Goal: Task Accomplishment & Management: Use online tool/utility

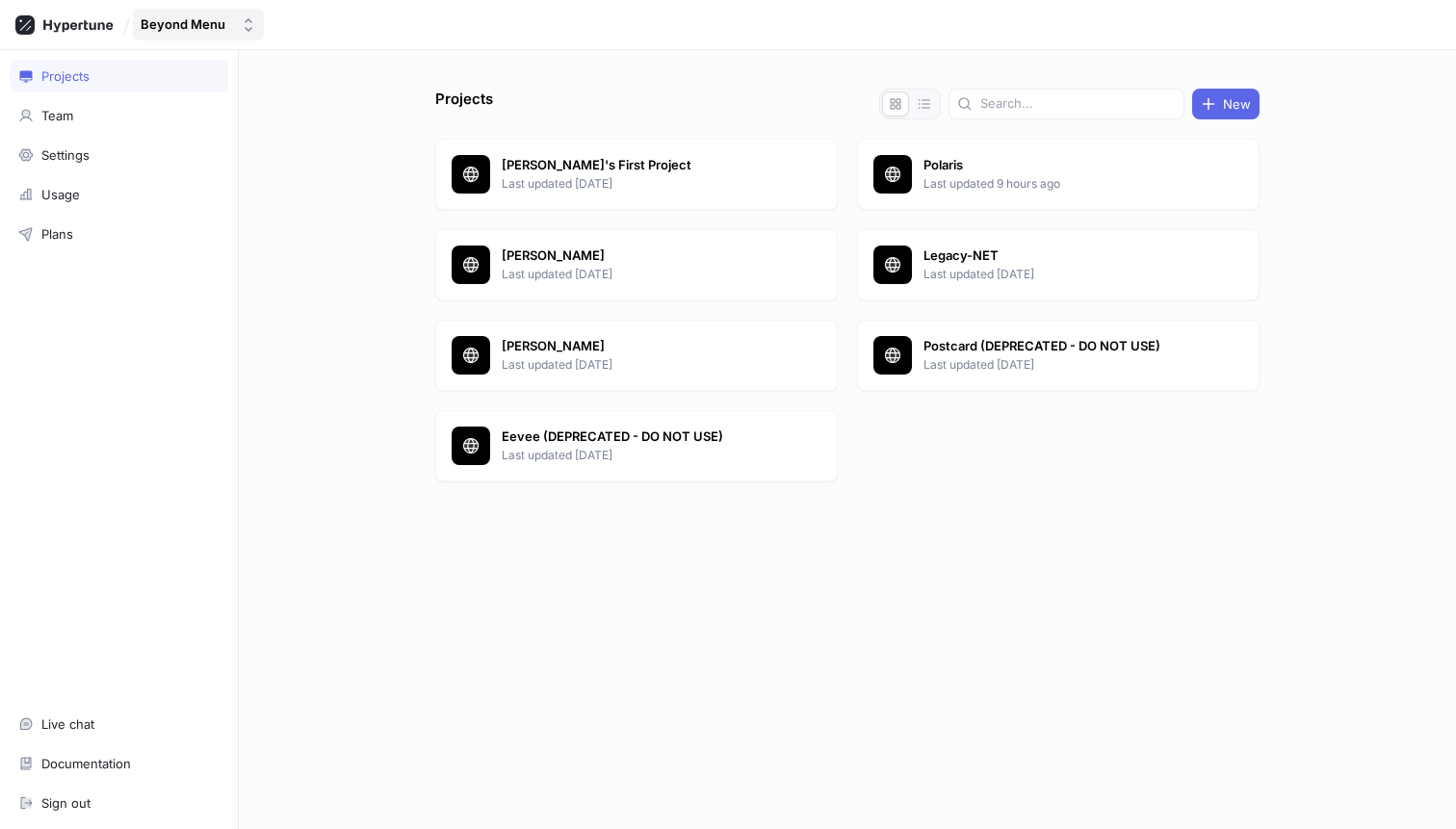
click at [190, 30] on div "Beyond Menu" at bounding box center [184, 24] width 85 height 16
click at [944, 186] on p "Last updated 9 hours ago" at bounding box center [1063, 184] width 279 height 17
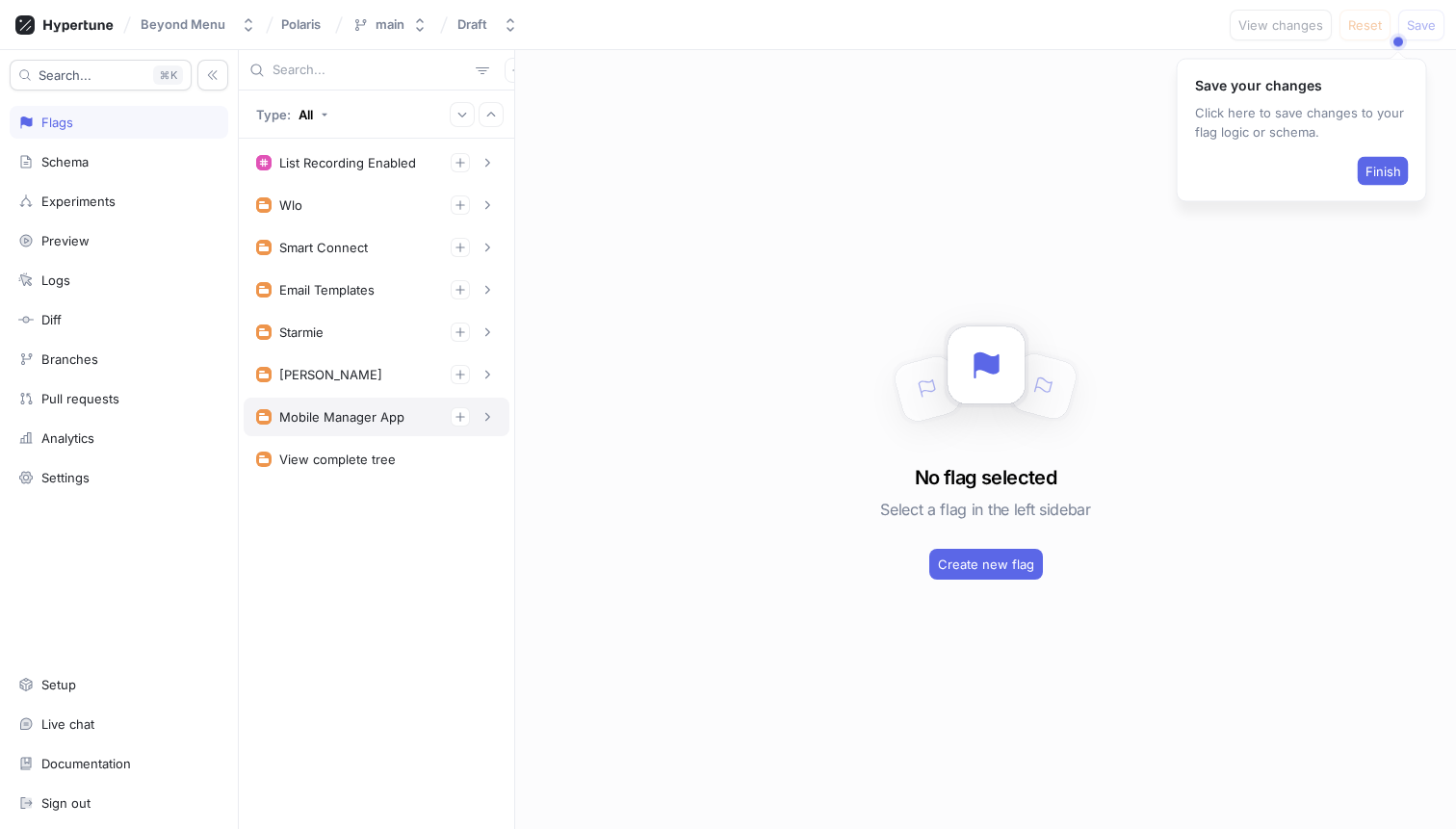
click at [406, 418] on div "Mobile Manager App" at bounding box center [376, 417] width 241 height 19
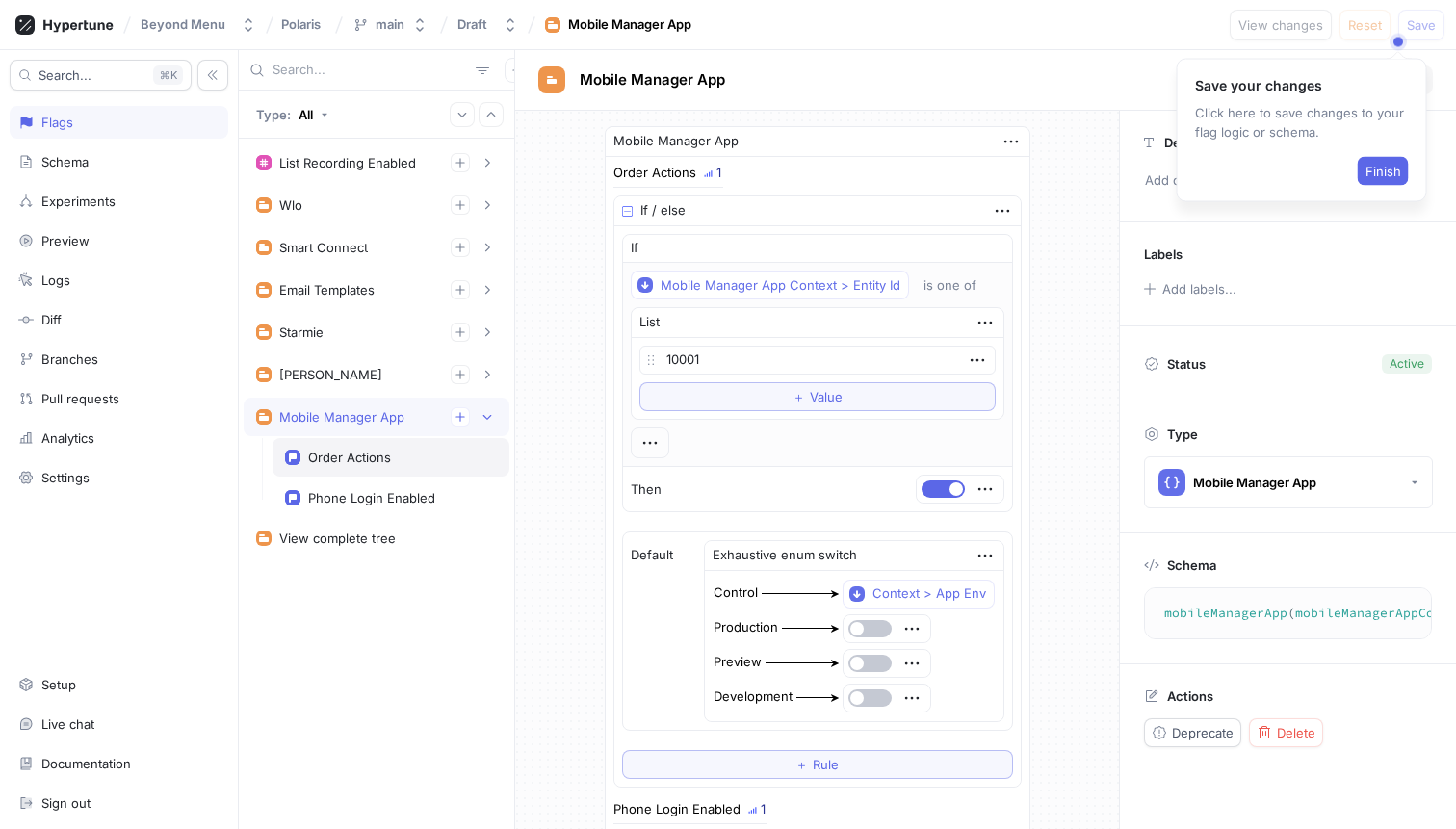
click at [358, 461] on div "Order Actions" at bounding box center [350, 457] width 83 height 15
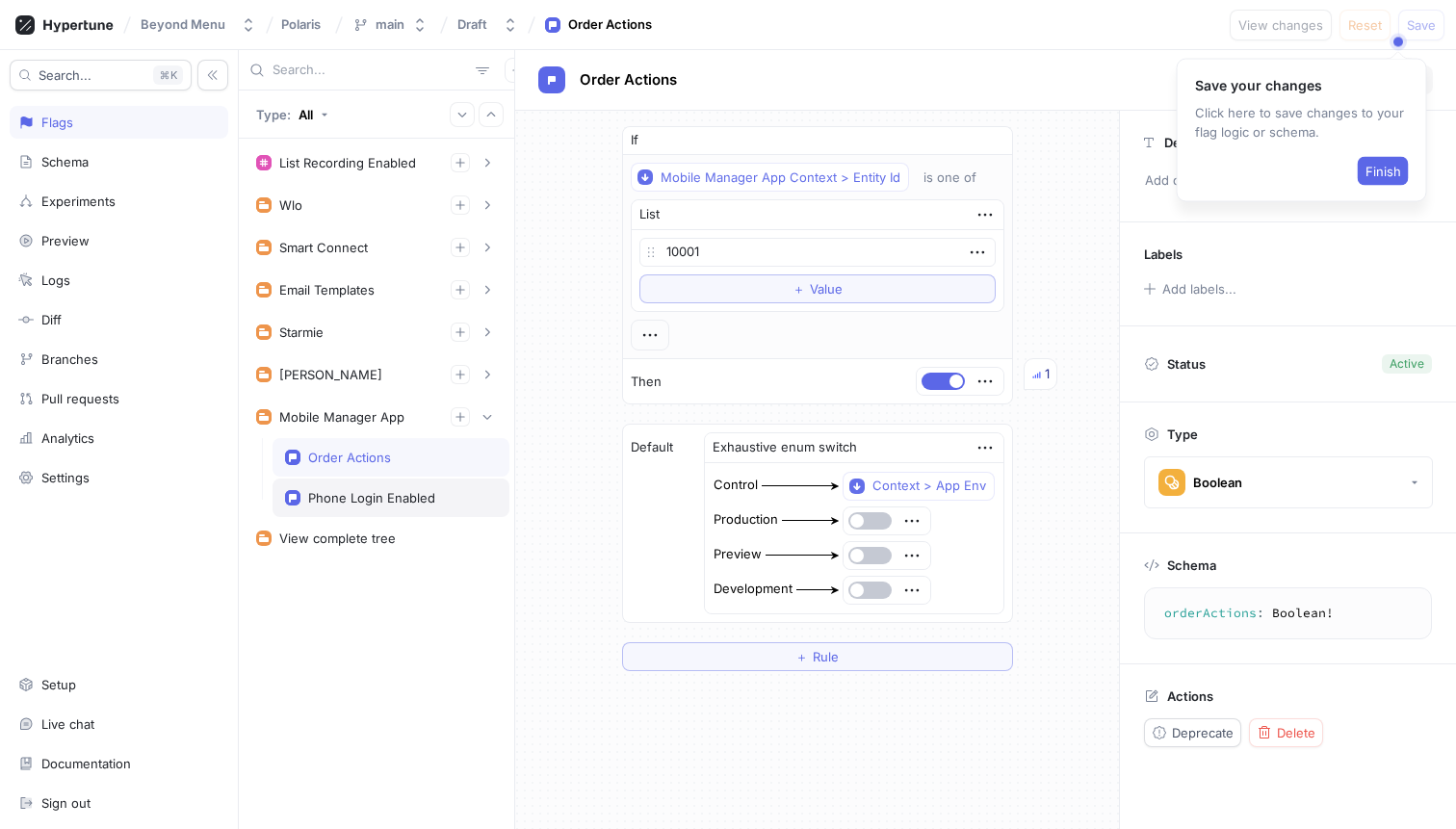
click at [364, 495] on div "Phone Login Enabled" at bounding box center [372, 498] width 128 height 15
type textarea "phoneLoginEnabled: Boolean!"
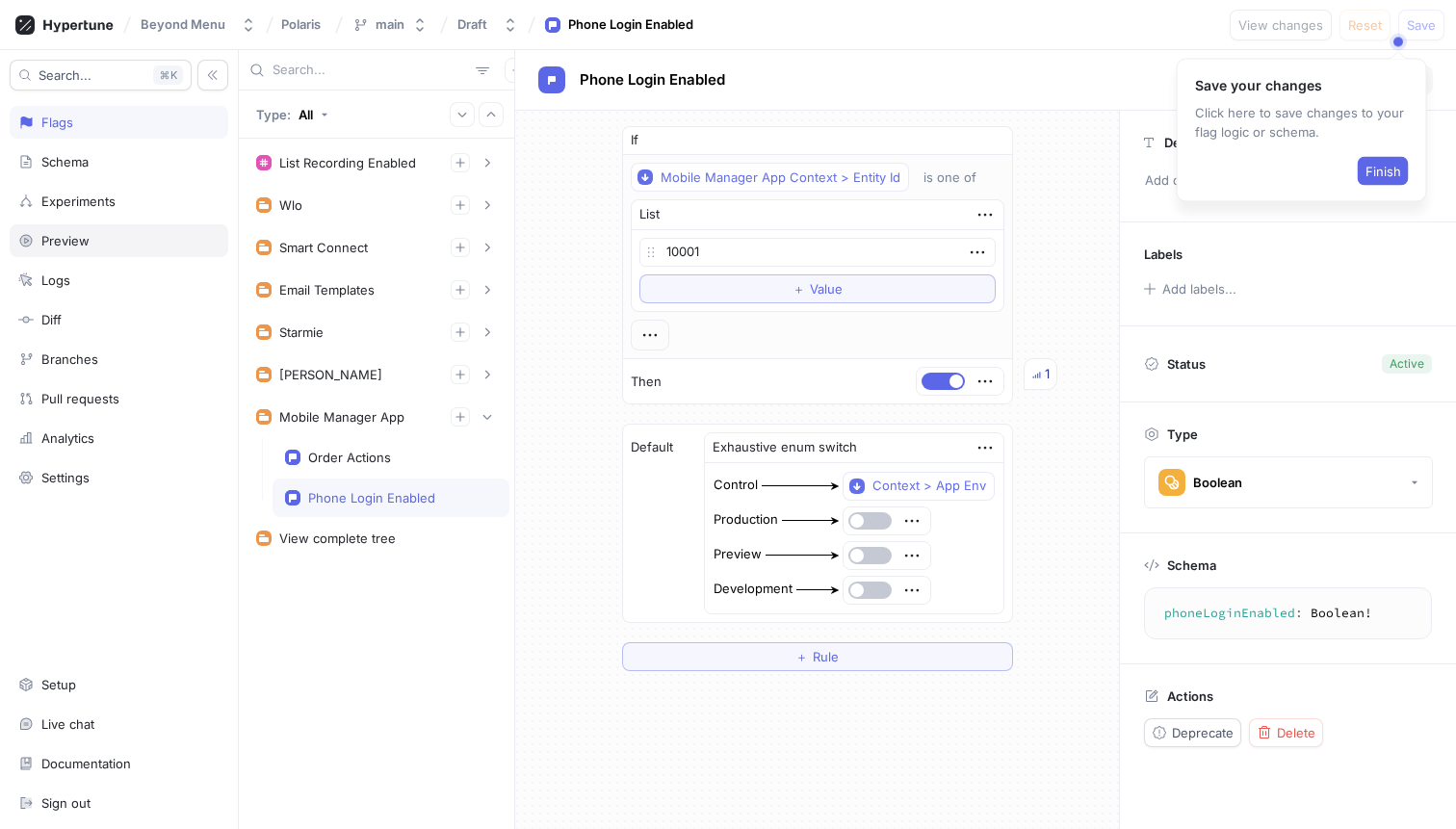
click at [138, 243] on div "Preview" at bounding box center [119, 241] width 201 height 15
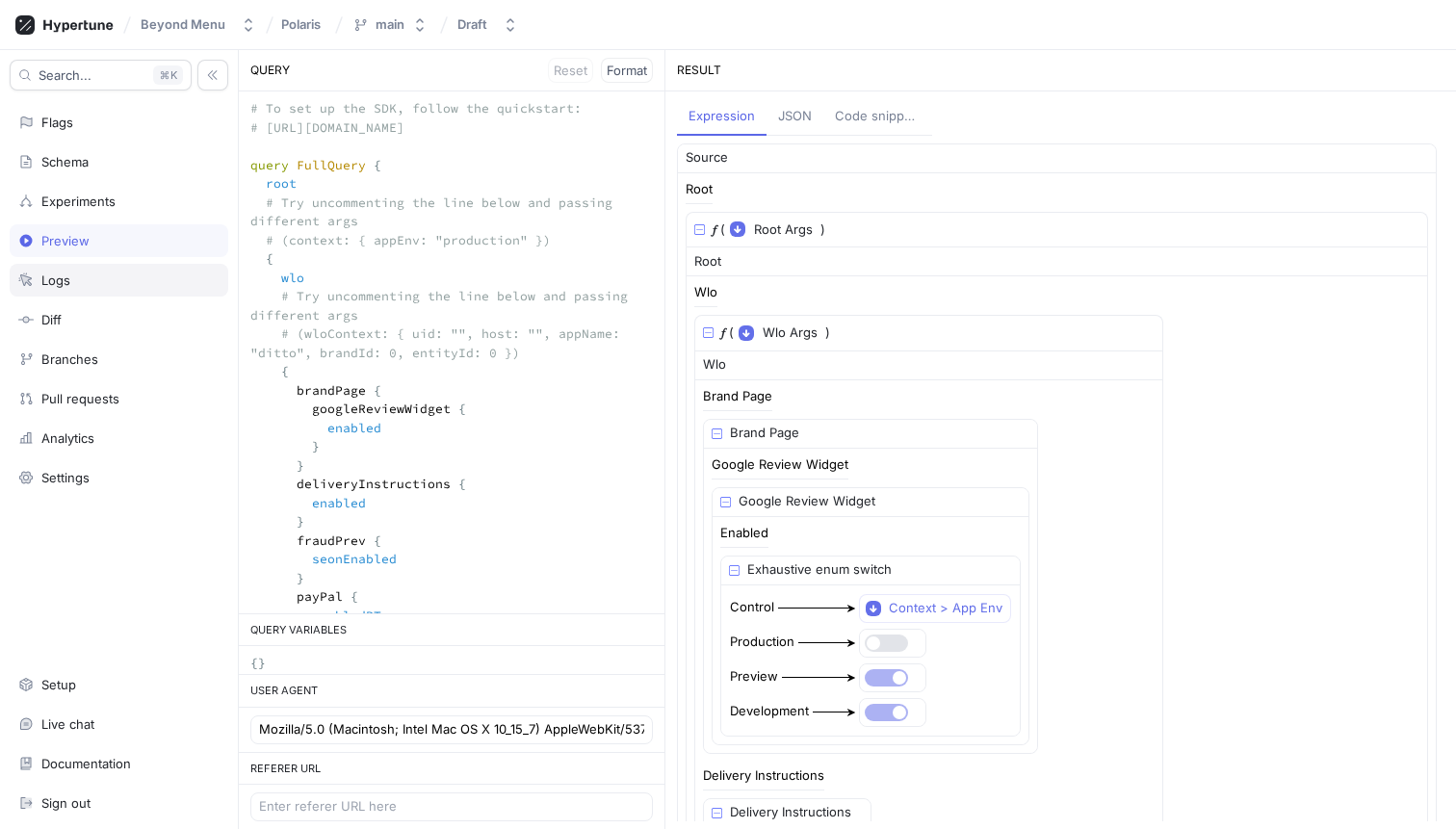
drag, startPoint x: 328, startPoint y: 379, endPoint x: 194, endPoint y: 278, distance: 167.8
click at [193, 284] on div "Search... K Flags Schema Experiments Preview Logs Diff Branches Pull requests A…" at bounding box center [728, 440] width 1456 height 779
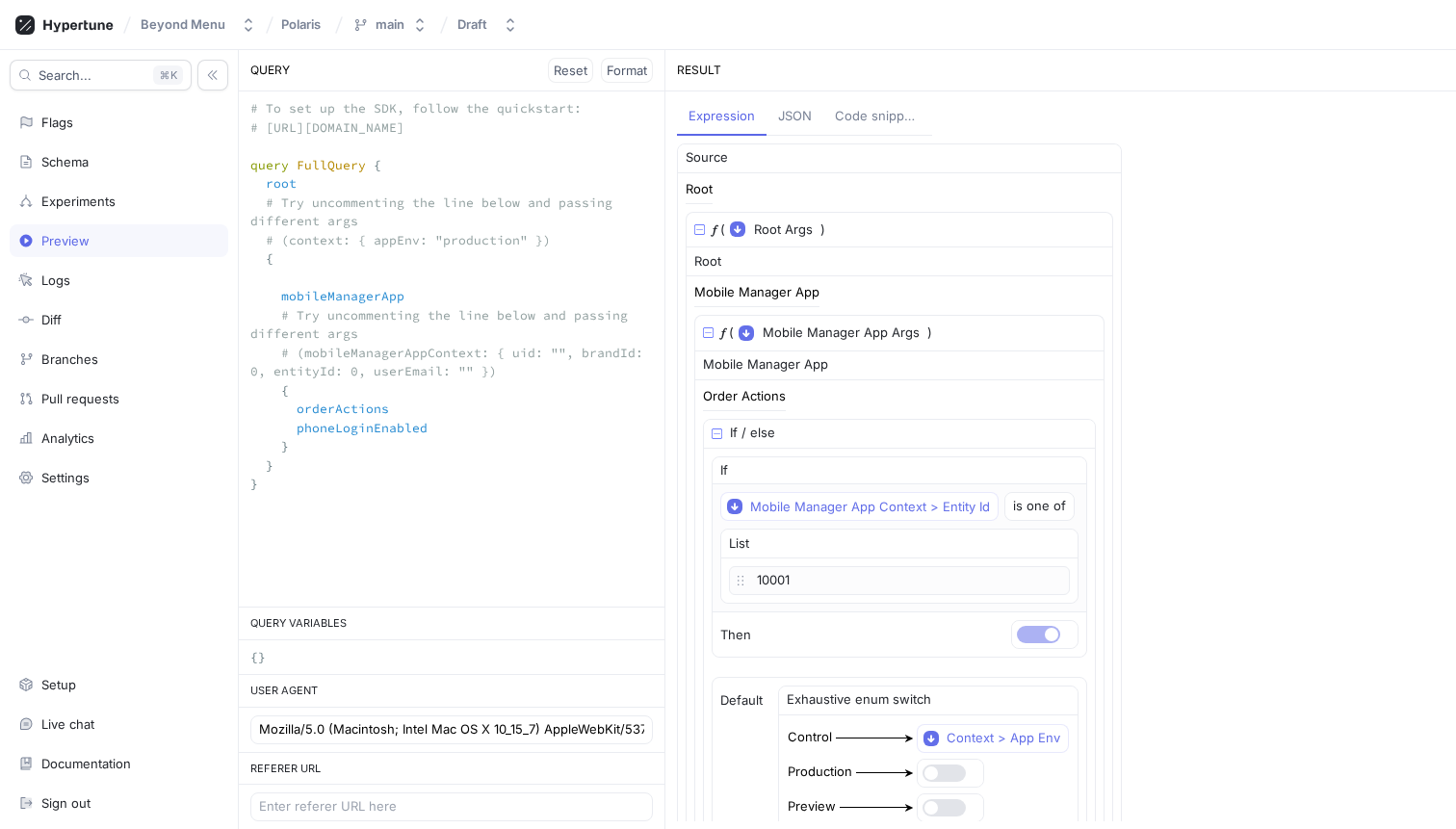
click at [362, 240] on textarea "# To set up the SDK, follow the quickstart: # [URL][DOMAIN_NAME] query FullQuer…" at bounding box center [451, 305] width 426 height 428
click at [274, 242] on textarea "# To set up the SDK, follow the quickstart: # [URL][DOMAIN_NAME] query FullQuer…" at bounding box center [451, 305] width 426 height 428
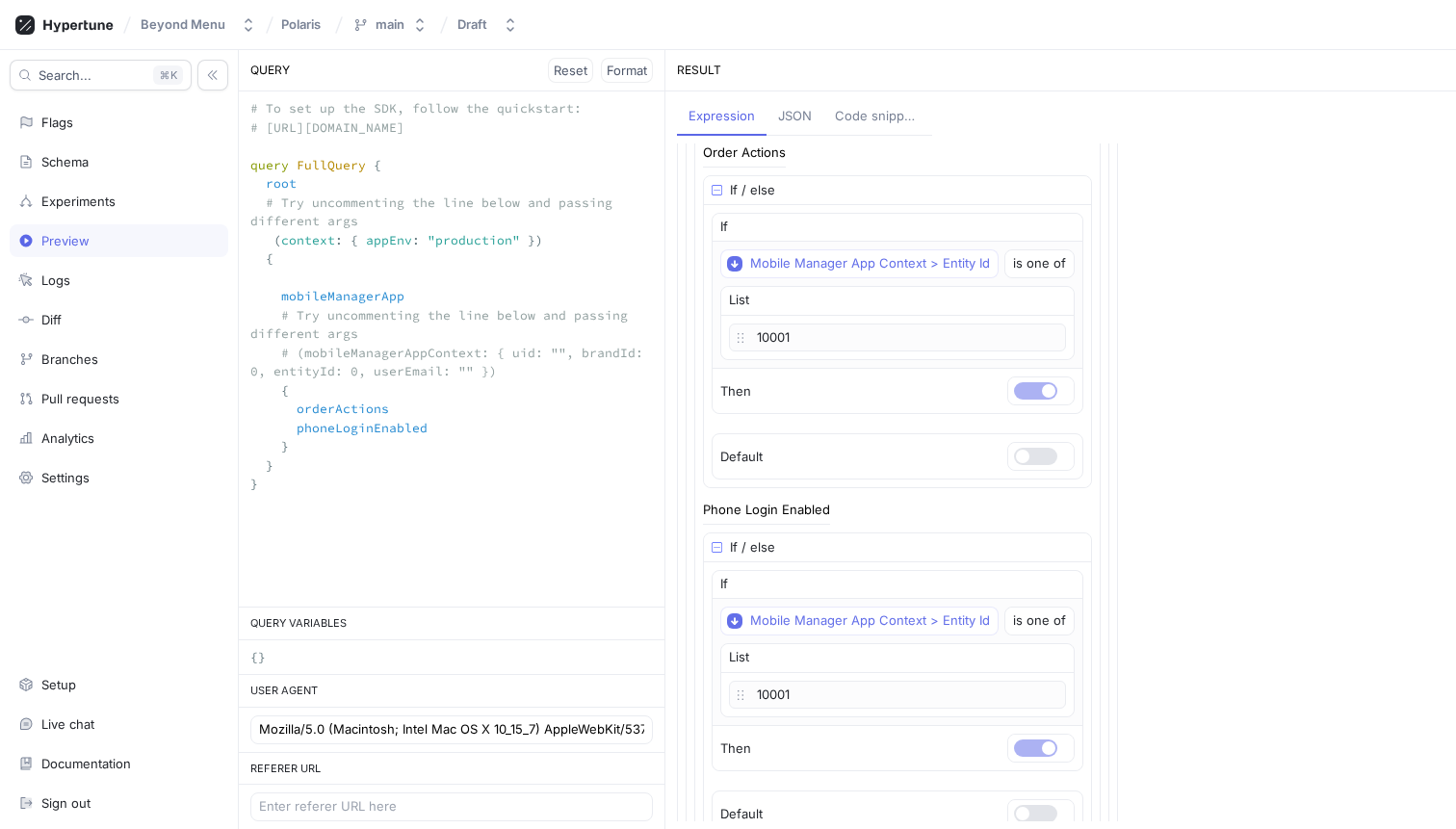
scroll to position [258, 0]
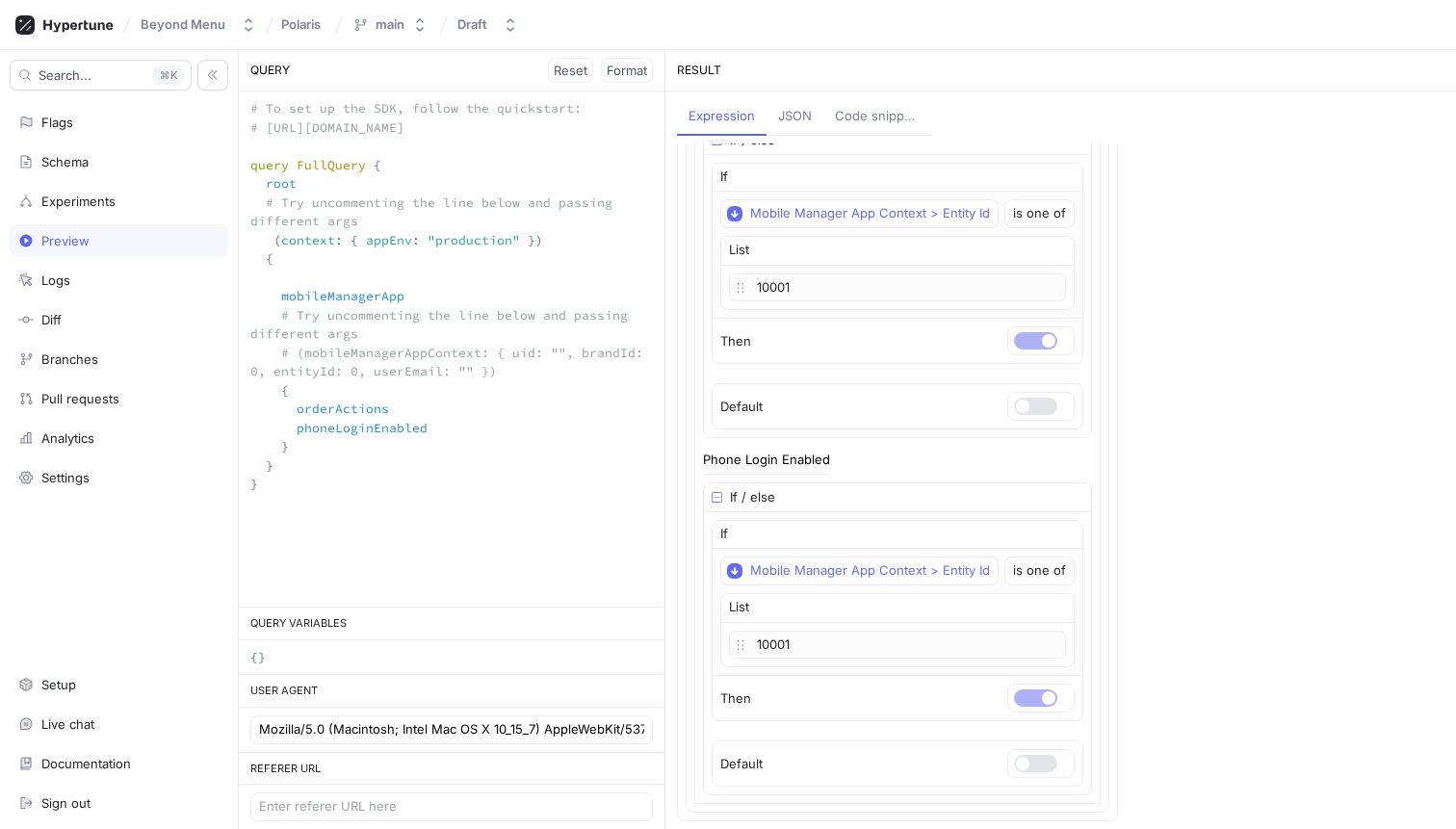
click at [871, 120] on div "Code snippets" at bounding box center [877, 117] width 86 height 19
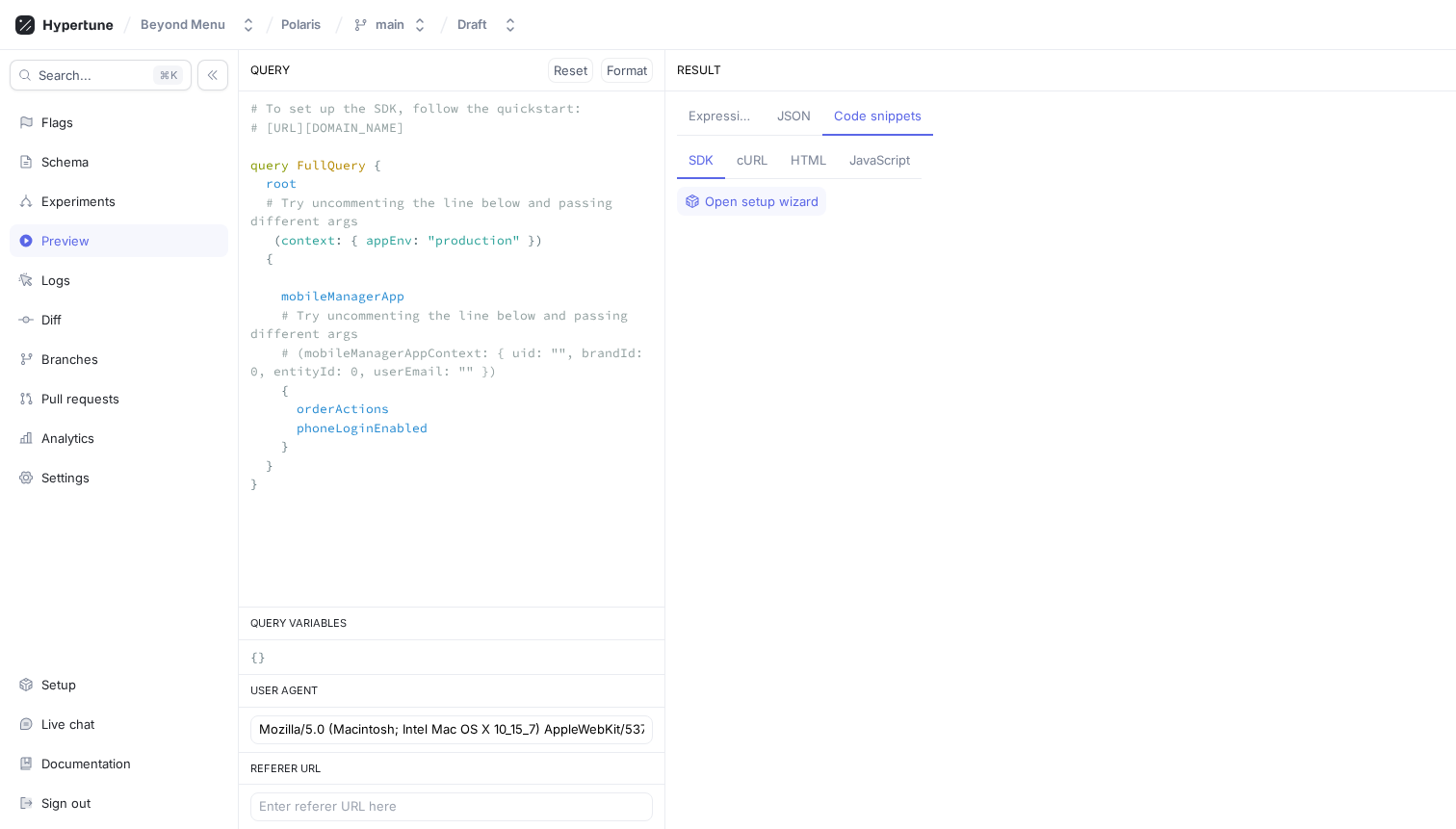
click at [805, 156] on div "HTML" at bounding box center [808, 160] width 36 height 19
click at [757, 159] on div "cURL" at bounding box center [752, 160] width 31 height 19
click at [367, 203] on textarea "# To set up the SDK, follow the quickstart: # [URL][DOMAIN_NAME] query FullQuer…" at bounding box center [451, 305] width 426 height 428
drag, startPoint x: 509, startPoint y: 373, endPoint x: 214, endPoint y: 328, distance: 298.4
click at [214, 328] on div "Search... K Flags Schema Experiments Preview Logs Diff Branches Pull requests A…" at bounding box center [728, 440] width 1456 height 779
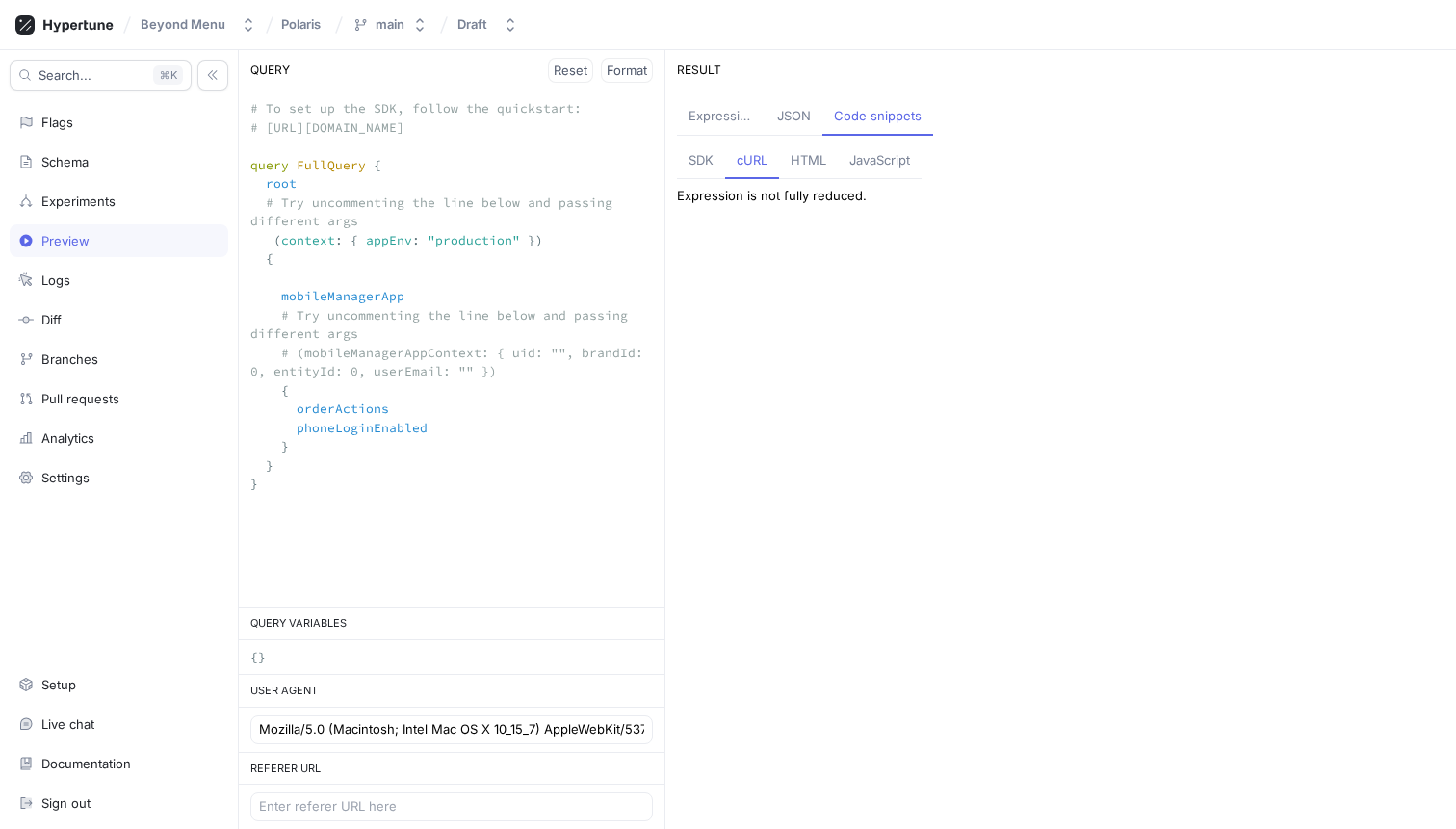
drag, startPoint x: 214, startPoint y: 328, endPoint x: 279, endPoint y: 330, distance: 65.0
click at [215, 325] on div "Diff" at bounding box center [119, 320] width 218 height 33
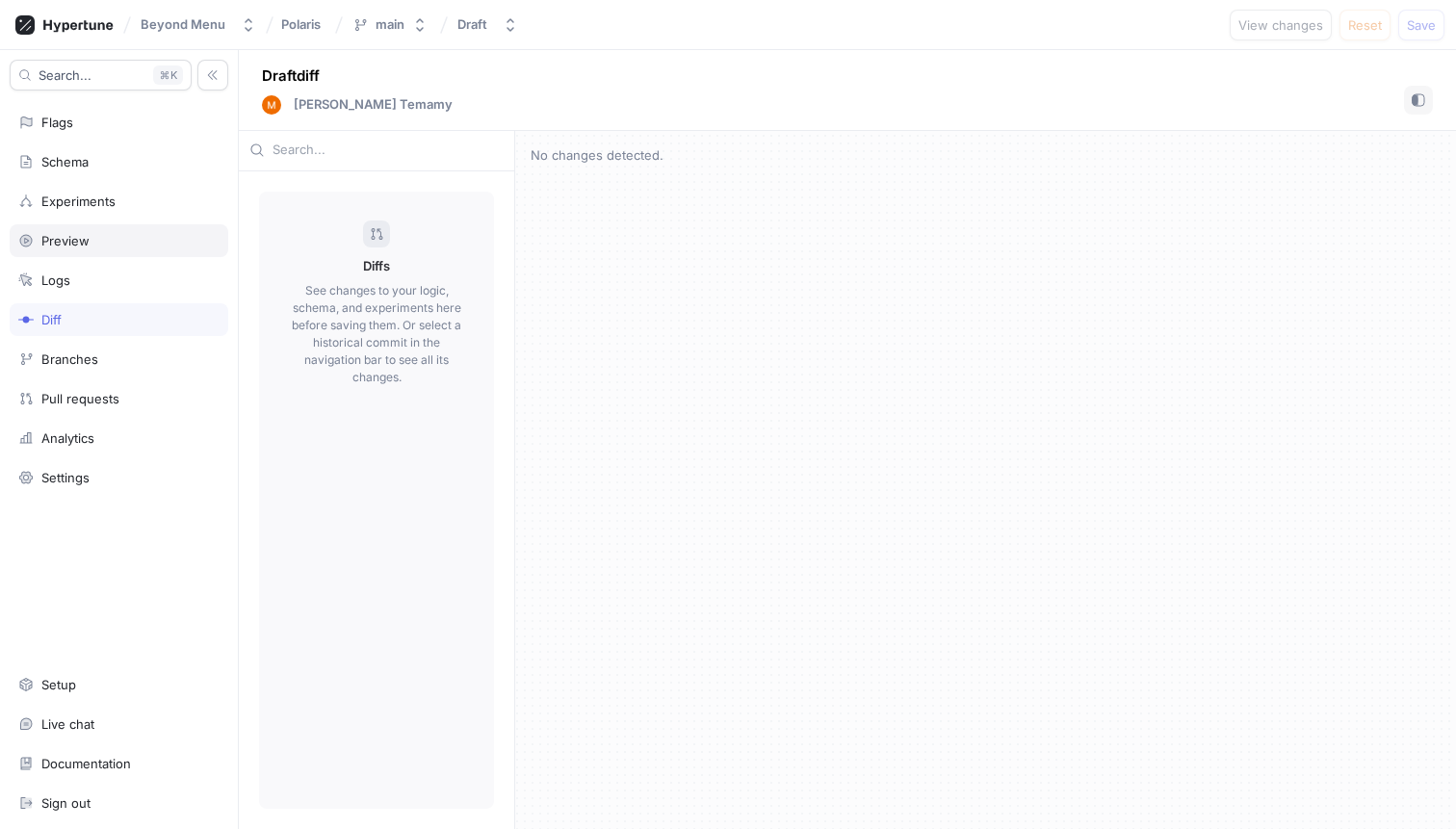
click at [108, 250] on div "Preview" at bounding box center [119, 241] width 218 height 33
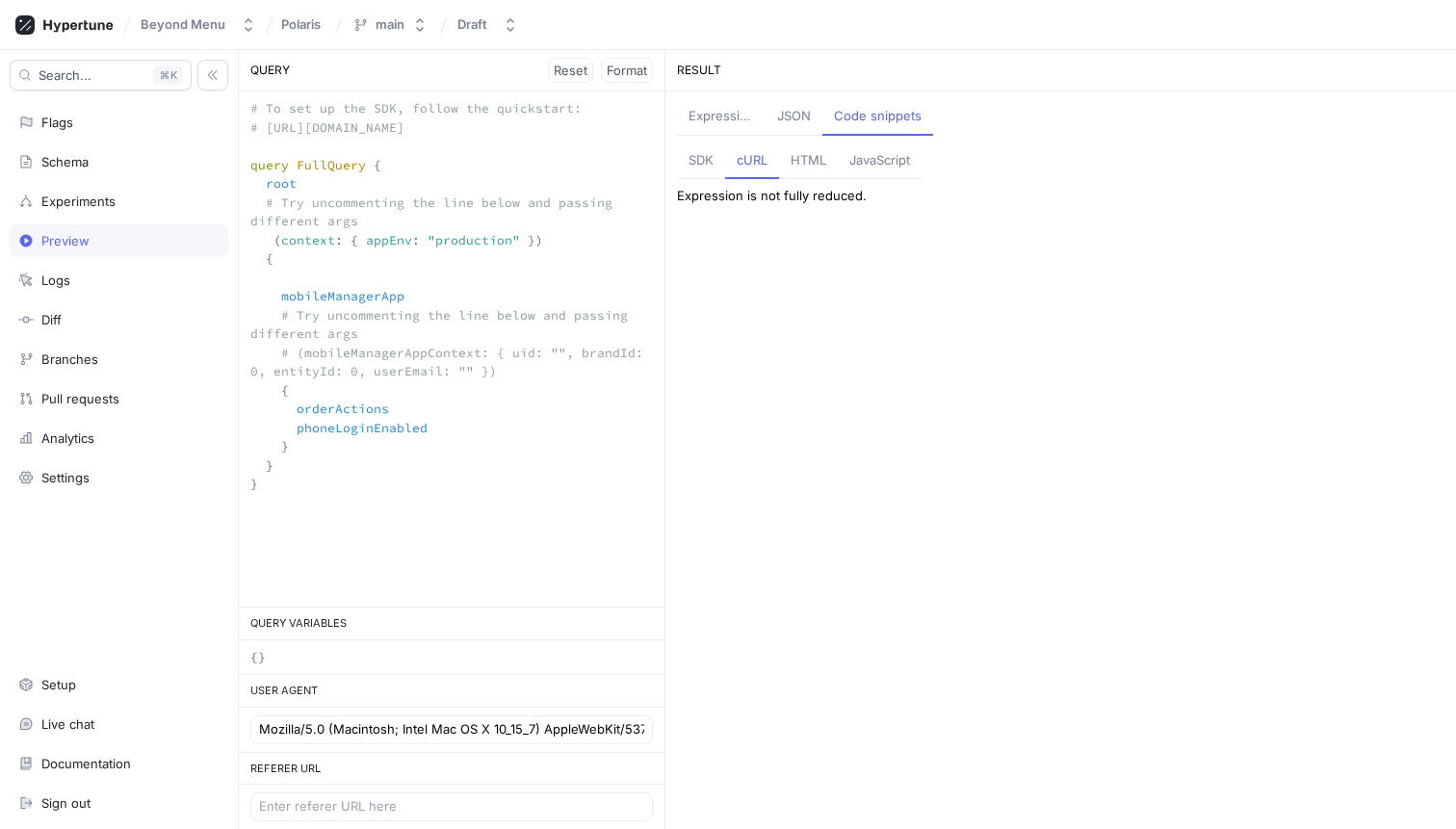
click at [289, 319] on textarea "# To set up the SDK, follow the quickstart: # [URL][DOMAIN_NAME] query FullQuer…" at bounding box center [451, 305] width 426 height 428
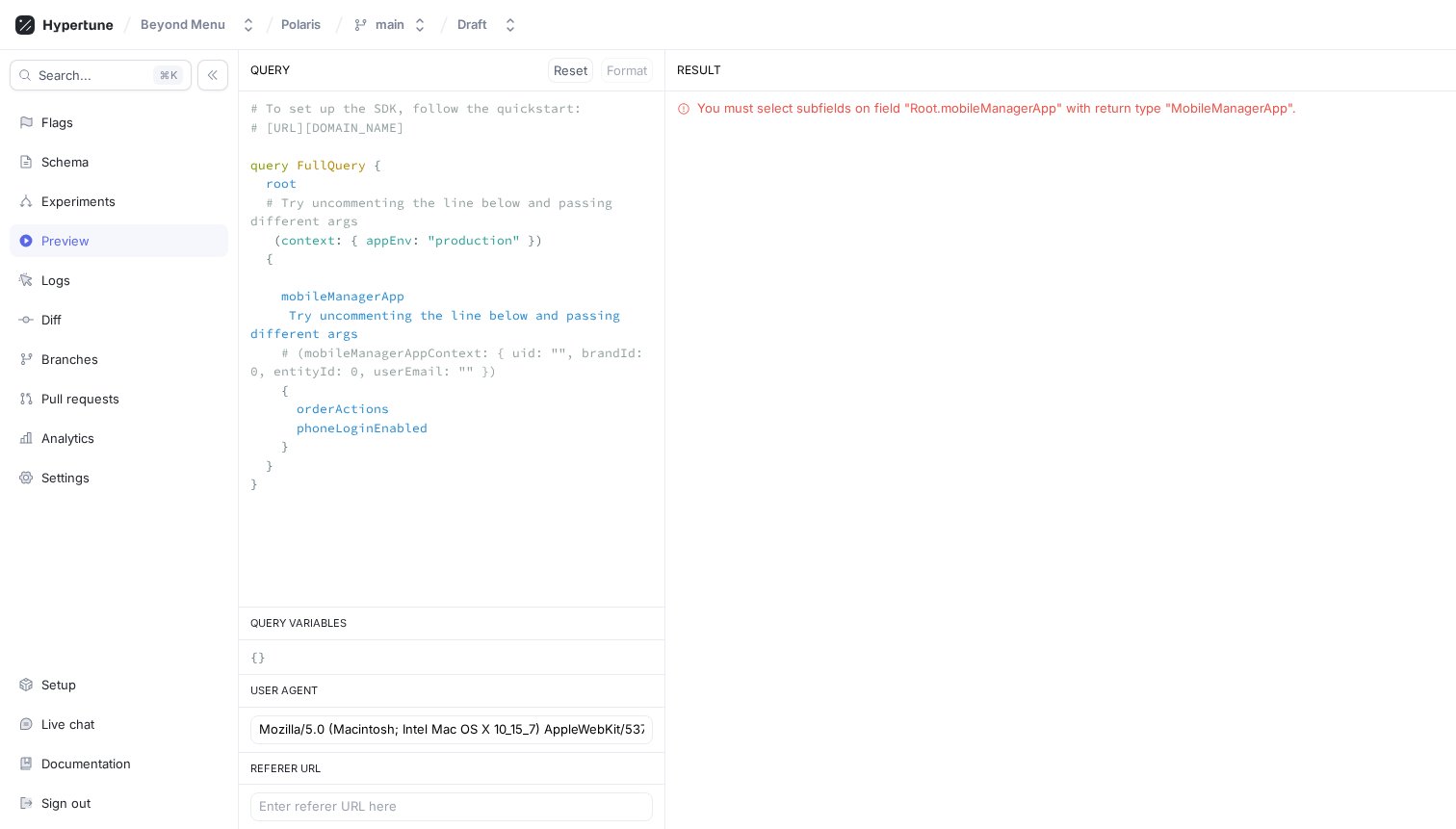
click at [290, 357] on textarea "# To set up the SDK, follow the quickstart: # [URL][DOMAIN_NAME] query FullQuer…" at bounding box center [451, 305] width 426 height 428
drag, startPoint x: 371, startPoint y: 220, endPoint x: 271, endPoint y: 209, distance: 100.6
click at [271, 209] on textarea "# To set up the SDK, follow the quickstart: # [URL][DOMAIN_NAME] query FullQuer…" at bounding box center [451, 305] width 426 height 428
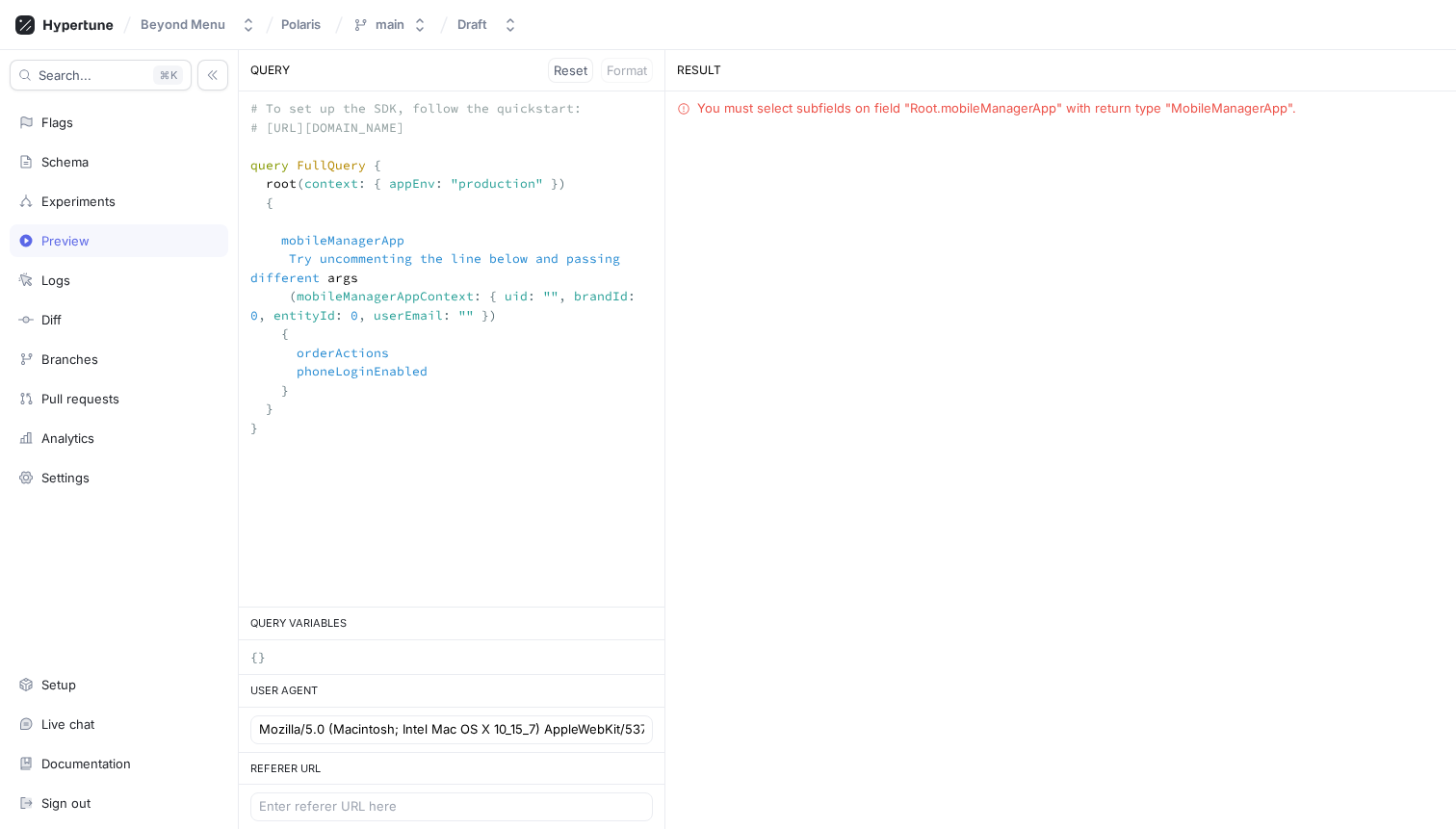
type textarea "# To set up the SDK, follow the quickstart: # [URL][DOMAIN_NAME] query FullQuer…"
